Goal: Information Seeking & Learning: Find specific fact

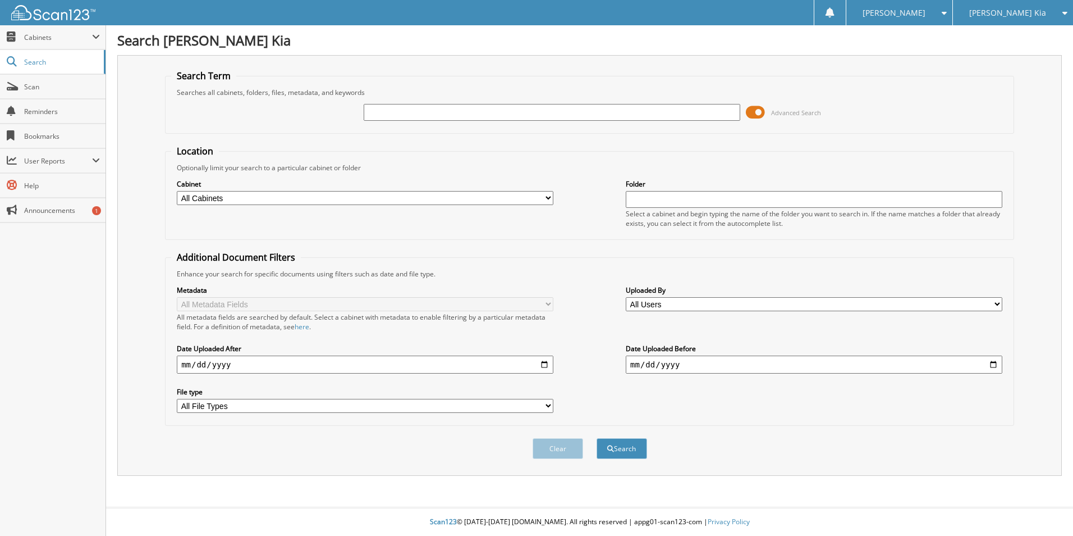
click at [413, 114] on input "text" at bounding box center [552, 112] width 377 height 17
type input "595210"
click at [597, 438] on button "Search" at bounding box center [622, 448] width 51 height 21
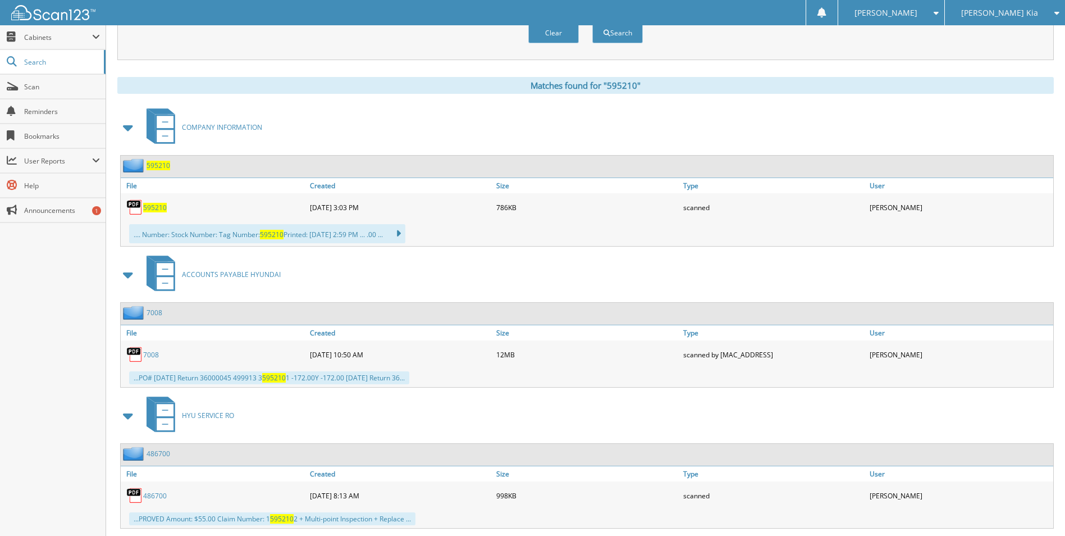
scroll to position [415, 0]
drag, startPoint x: 20, startPoint y: 334, endPoint x: 78, endPoint y: 295, distance: 69.9
click at [20, 334] on div "Close Cabinets This Company All Companies Email Addresses" at bounding box center [53, 280] width 106 height 510
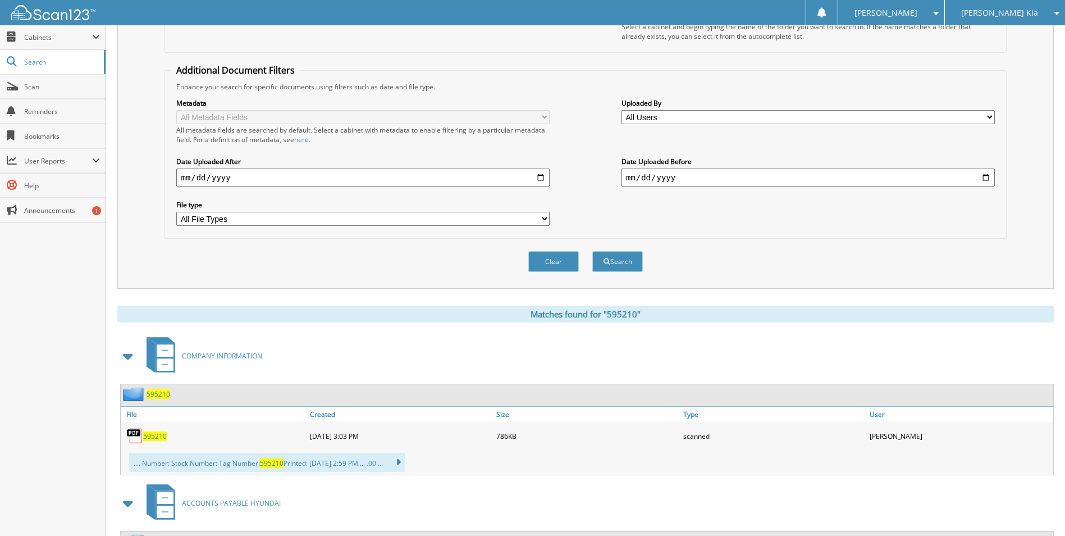
scroll to position [0, 0]
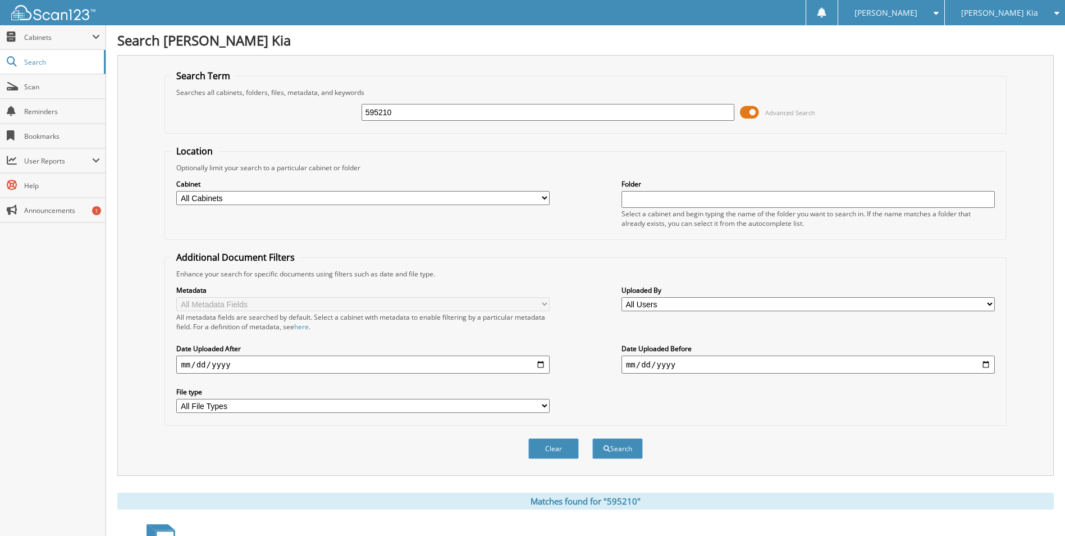
click at [448, 115] on input "595210" at bounding box center [548, 112] width 373 height 17
drag, startPoint x: 444, startPoint y: 114, endPoint x: 9, endPoint y: 197, distance: 443.0
type input "595209"
click at [592, 438] on button "Search" at bounding box center [617, 448] width 51 height 21
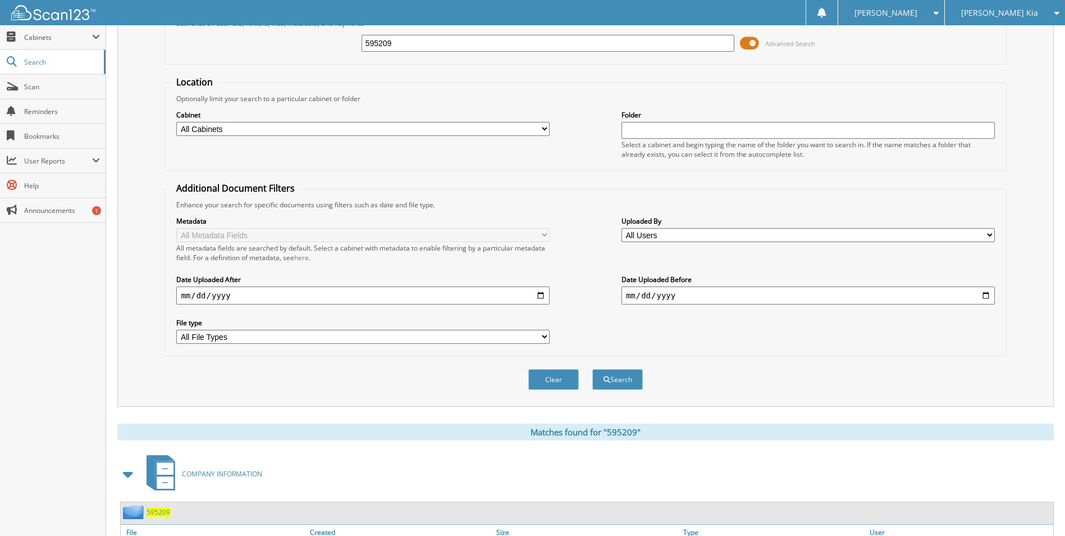
scroll to position [168, 0]
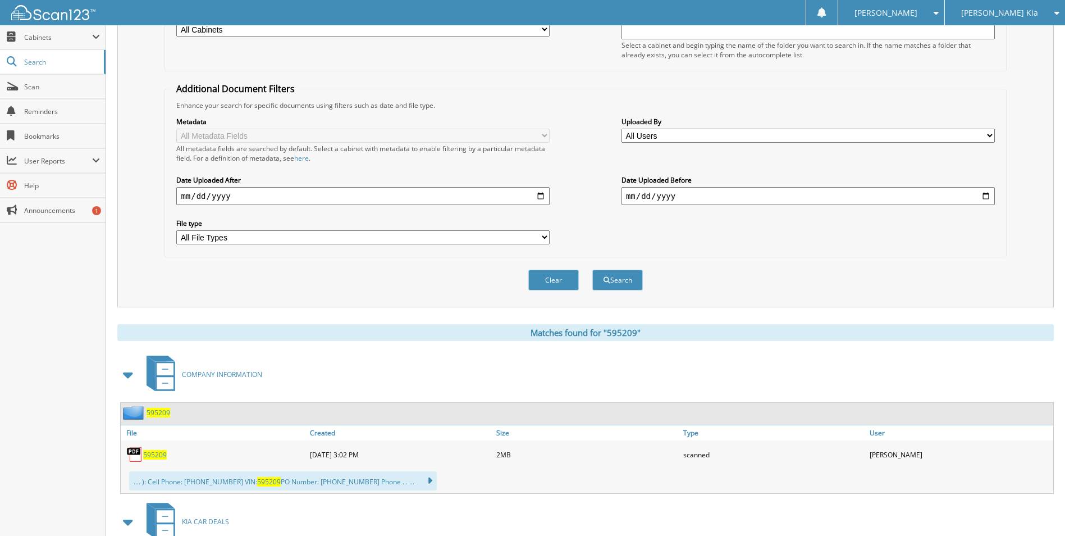
click at [161, 413] on span "595209" at bounding box center [159, 413] width 24 height 10
